Goal: Find contact information: Find contact information

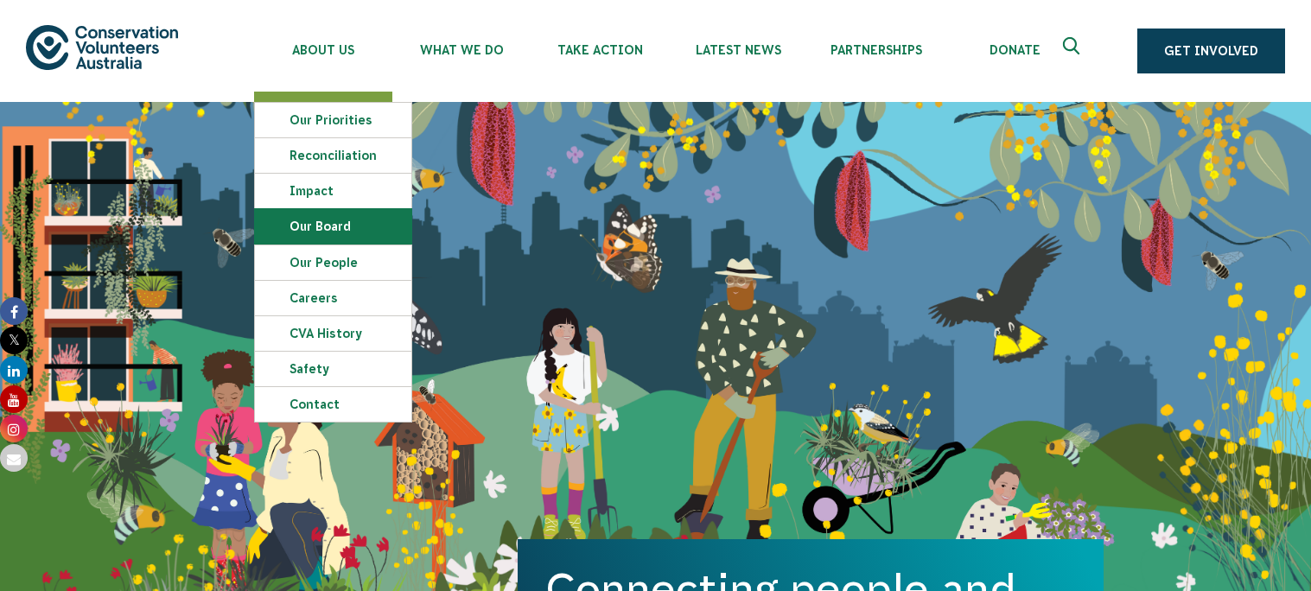
click at [368, 244] on link "Our Board" at bounding box center [333, 226] width 156 height 35
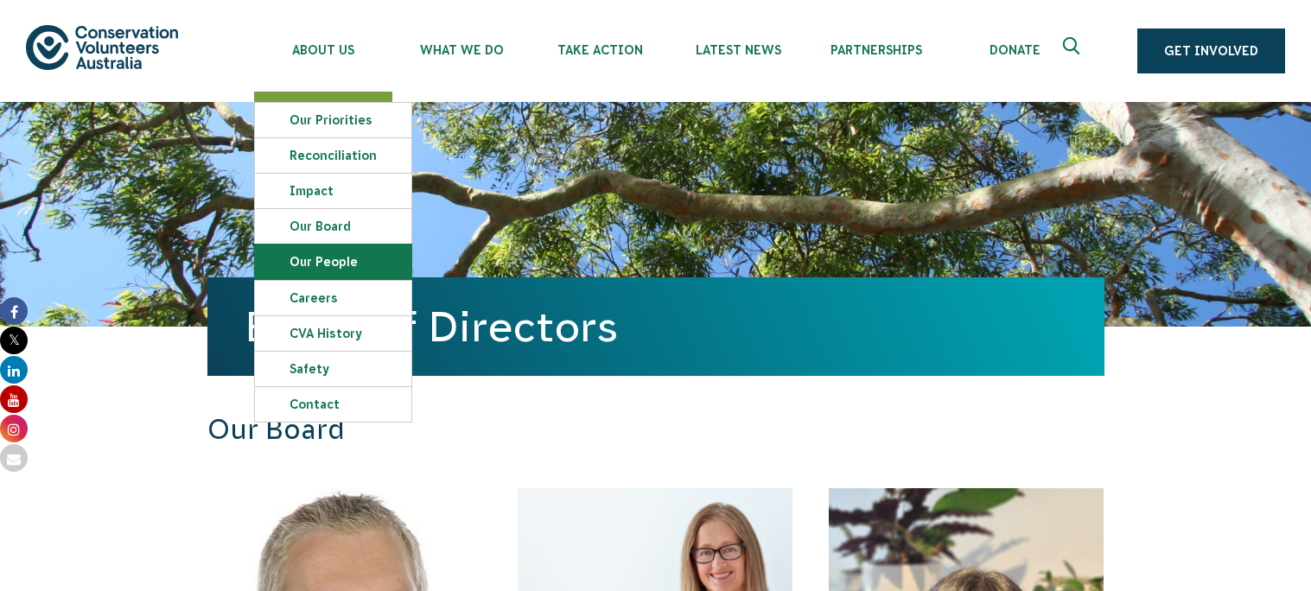
click at [321, 270] on link "Our People" at bounding box center [333, 262] width 156 height 35
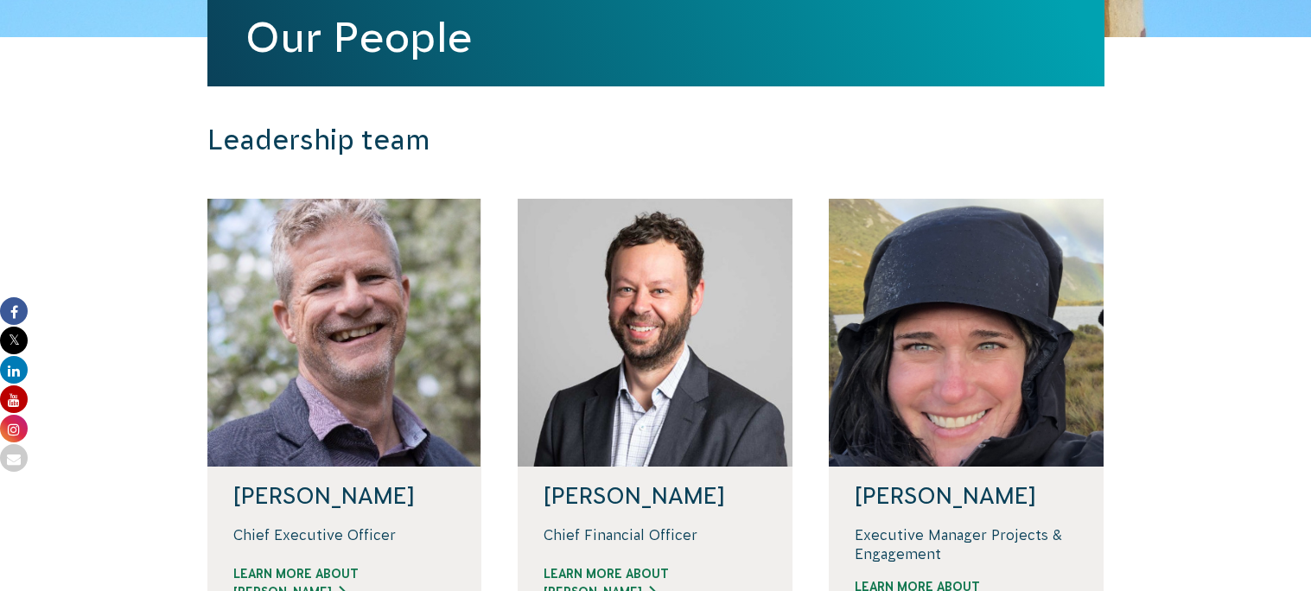
scroll to position [431, 0]
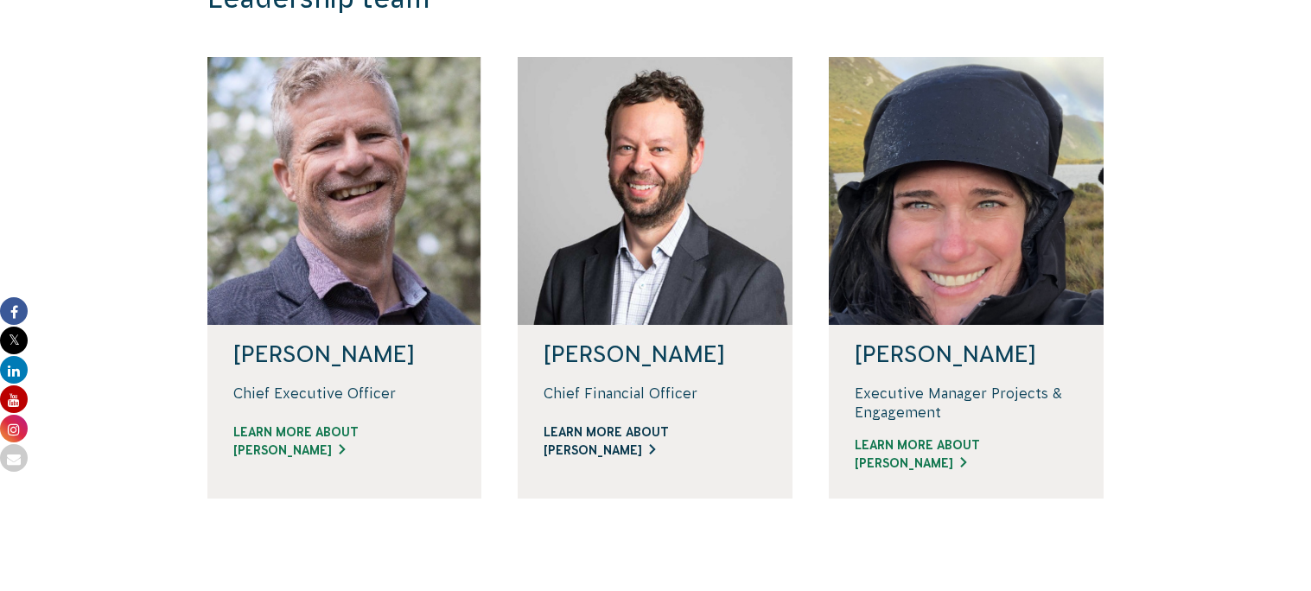
click at [644, 460] on link "Learn more about [PERSON_NAME]" at bounding box center [654, 441] width 223 height 36
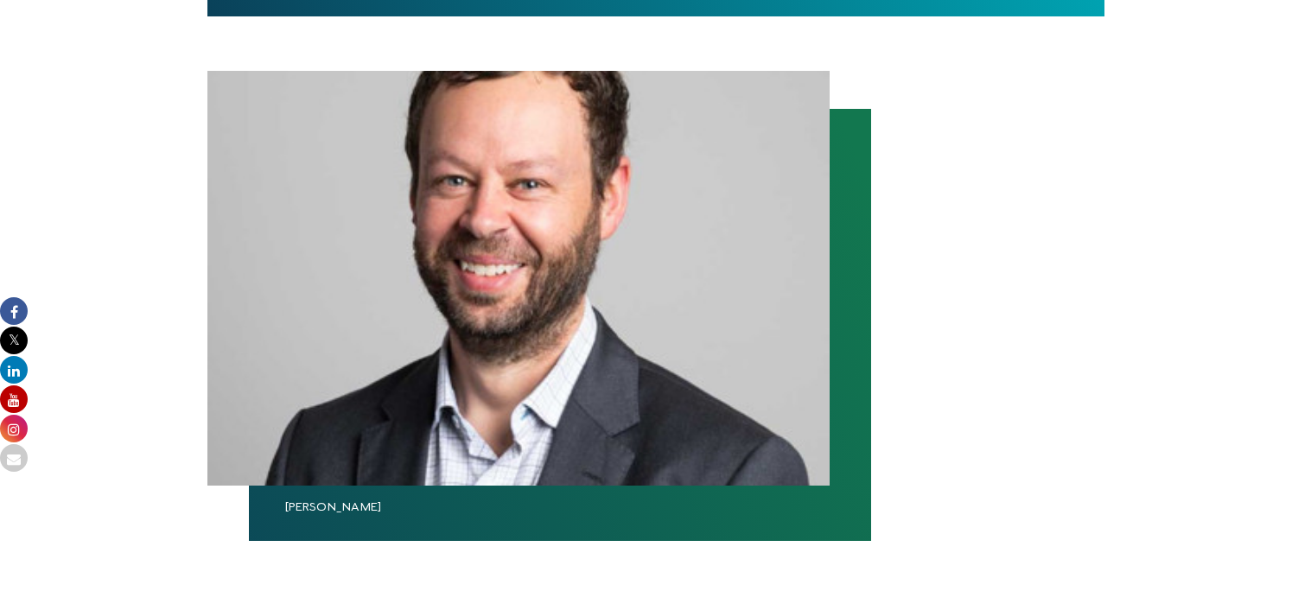
scroll to position [992, 0]
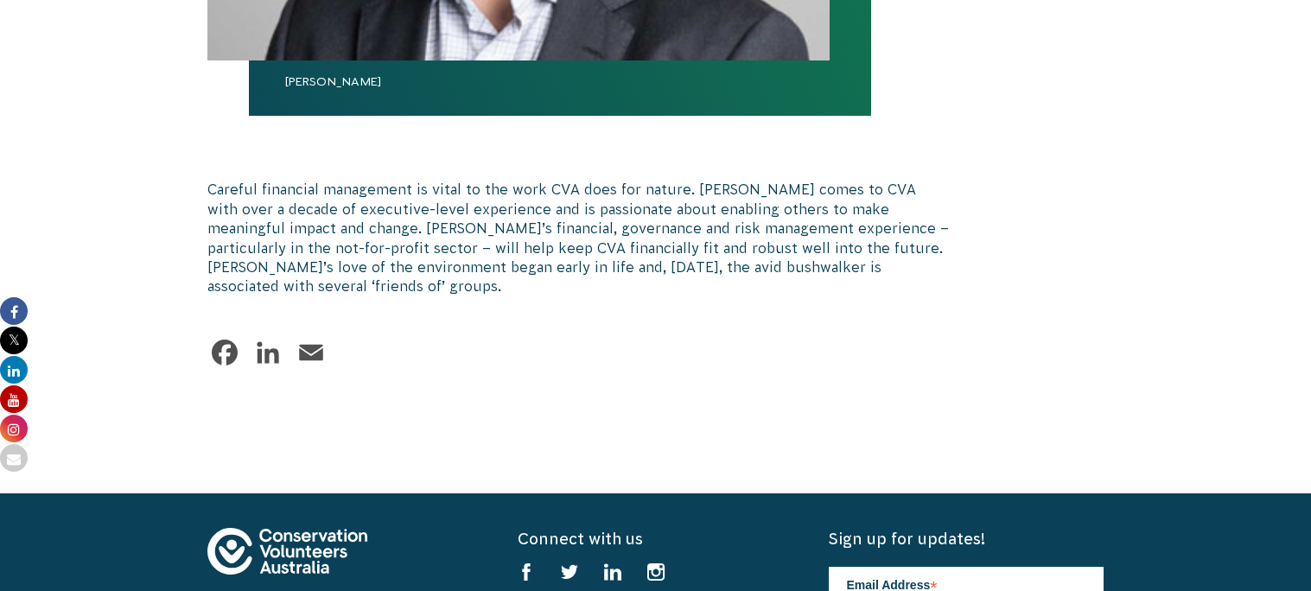
click at [251, 370] on link "LinkedIn" at bounding box center [268, 352] width 35 height 35
